Goal: Task Accomplishment & Management: Manage account settings

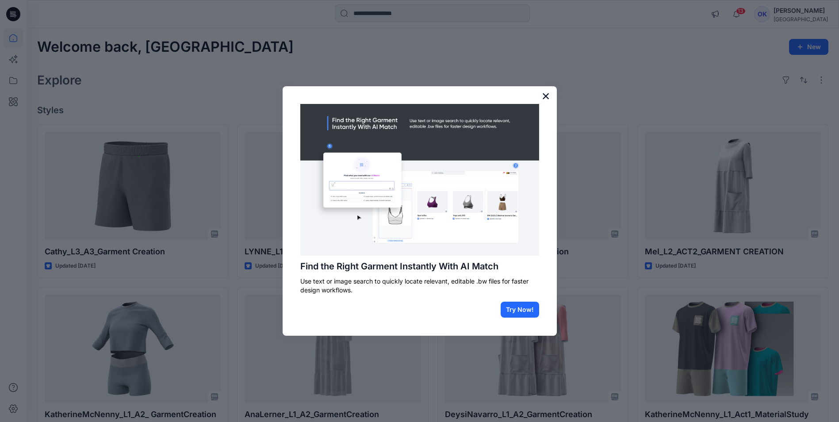
click at [545, 94] on button "×" at bounding box center [546, 96] width 8 height 14
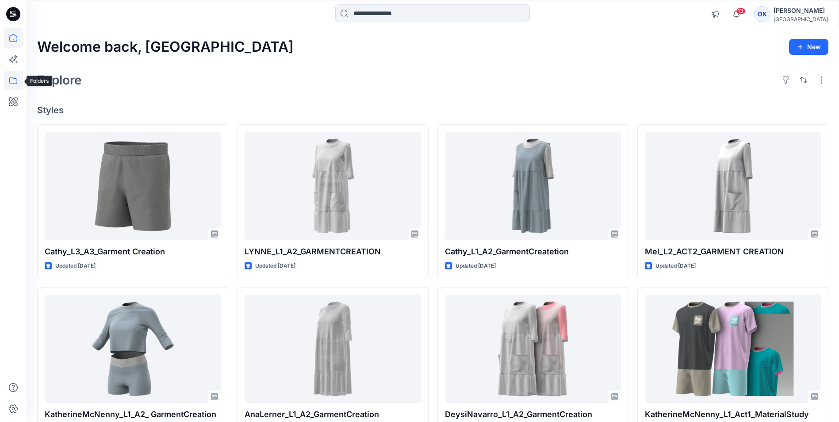
click at [17, 79] on icon at bounding box center [13, 80] width 8 height 7
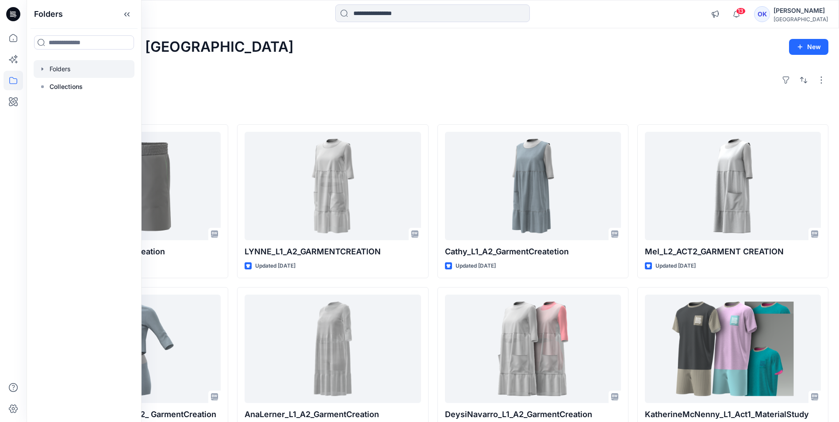
click at [49, 69] on div at bounding box center [84, 69] width 101 height 18
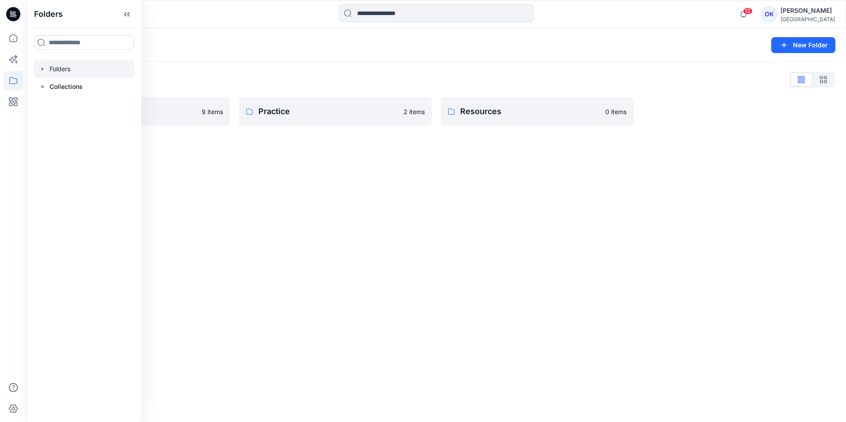
click at [386, 191] on div "Folders New Folder Folders List Onboarding Practice 9 items Practice 2 items Re…" at bounding box center [436, 225] width 819 height 394
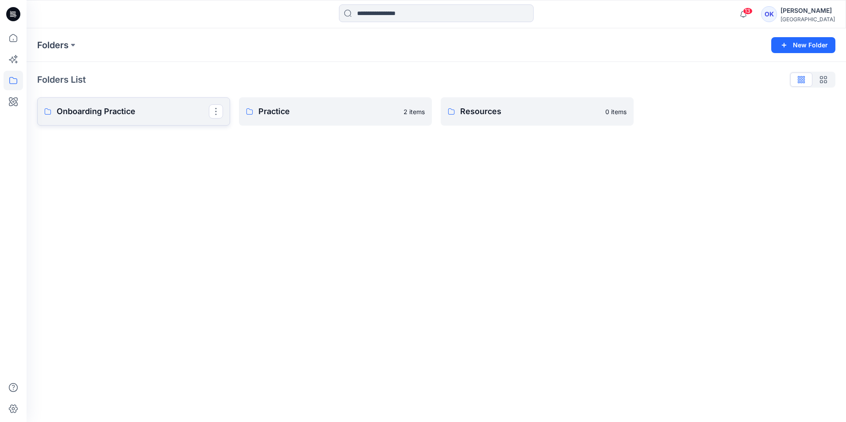
click at [172, 116] on p "Onboarding Practice" at bounding box center [133, 111] width 152 height 12
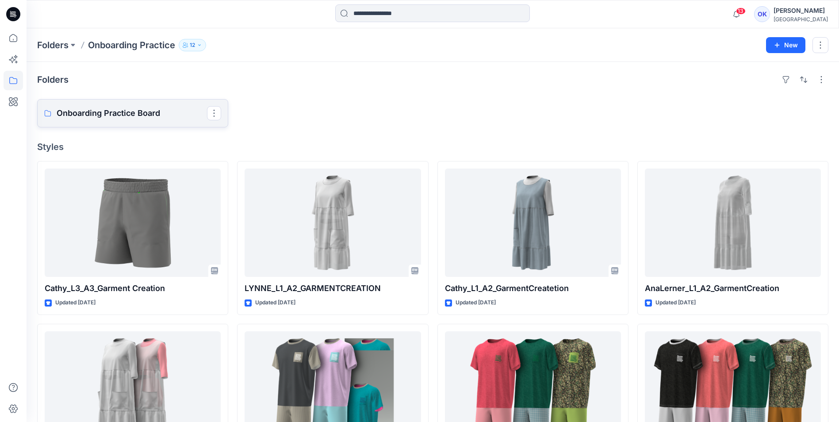
click at [151, 117] on p "Onboarding Practice Board" at bounding box center [132, 113] width 150 height 12
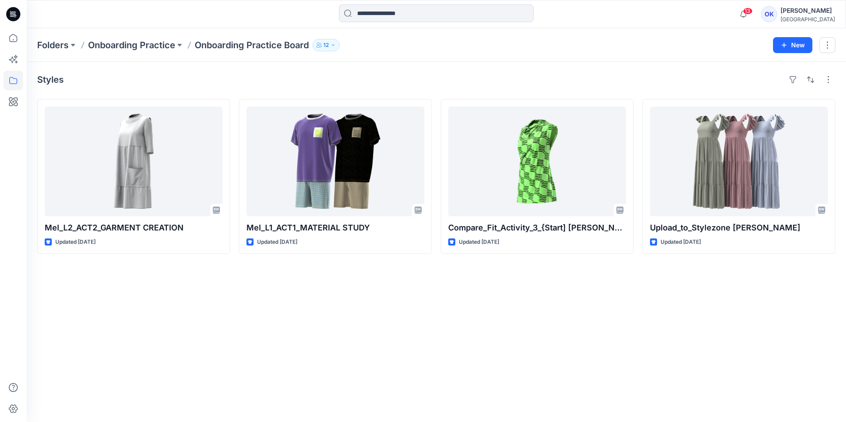
click at [230, 47] on p "Onboarding Practice Board" at bounding box center [252, 45] width 114 height 12
click at [157, 44] on p "Onboarding Practice" at bounding box center [131, 45] width 87 height 12
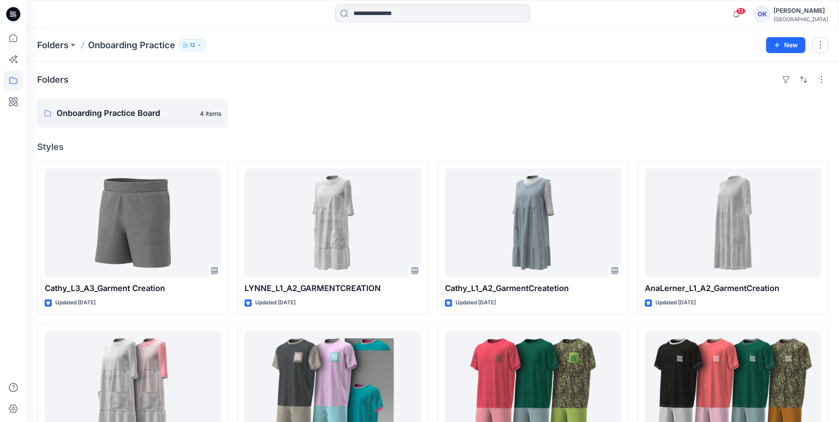
click at [794, 12] on div "[PERSON_NAME]" at bounding box center [801, 10] width 54 height 11
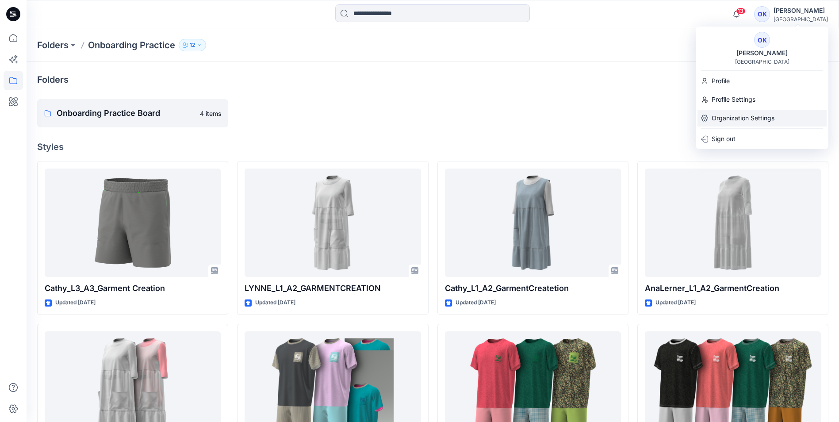
click at [741, 117] on p "Organization Settings" at bounding box center [743, 118] width 63 height 17
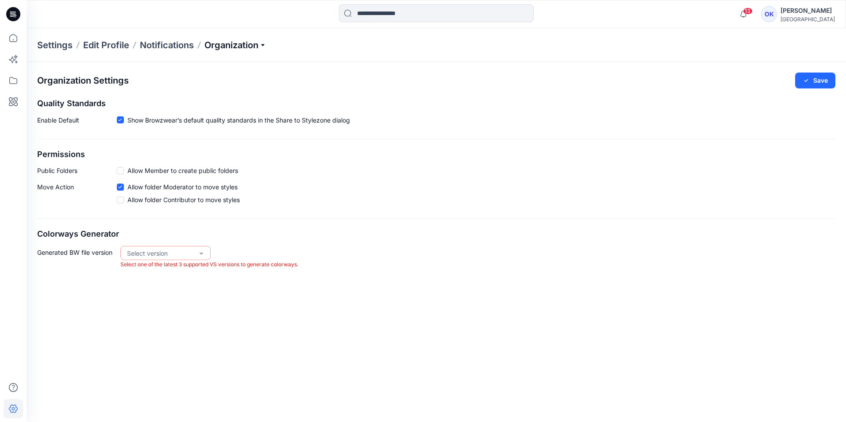
click at [211, 44] on p "Organization" at bounding box center [235, 45] width 62 height 12
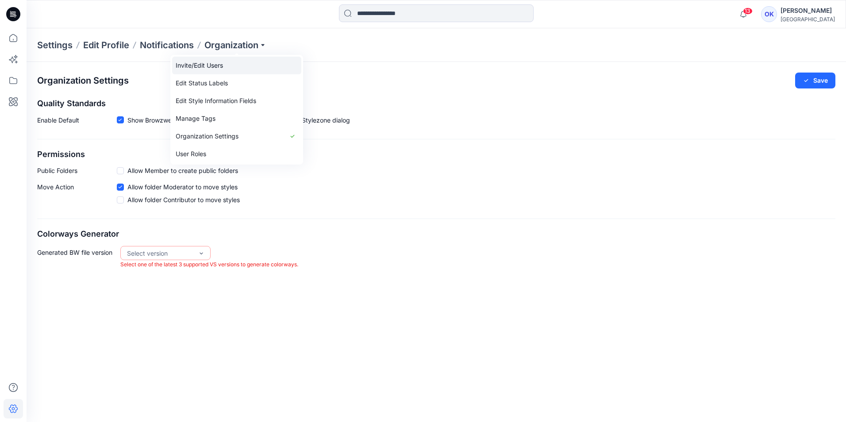
click at [224, 67] on link "Invite/Edit Users" at bounding box center [236, 66] width 129 height 18
